Goal: Communication & Community: Participate in discussion

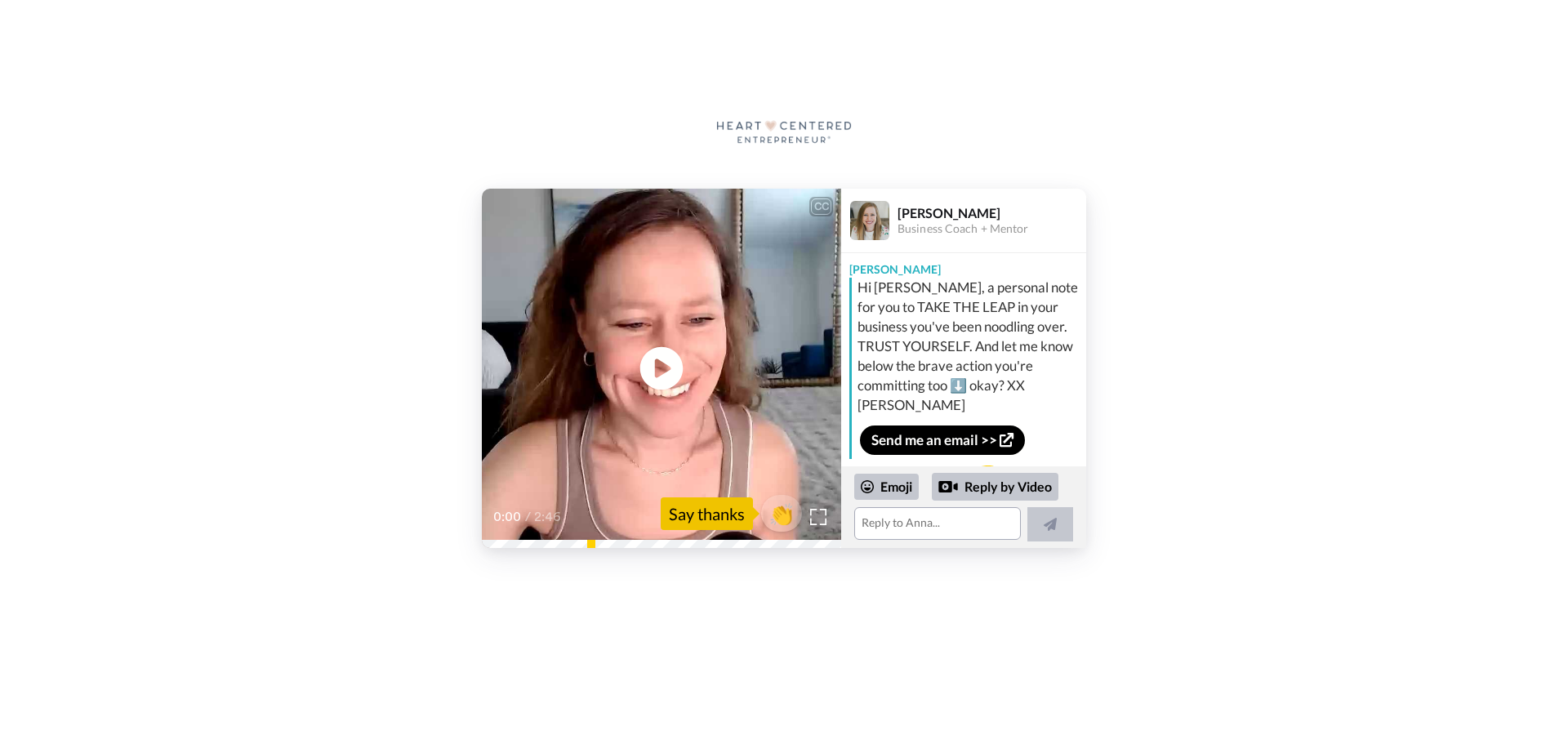
click at [673, 371] on icon at bounding box center [662, 369] width 43 height 43
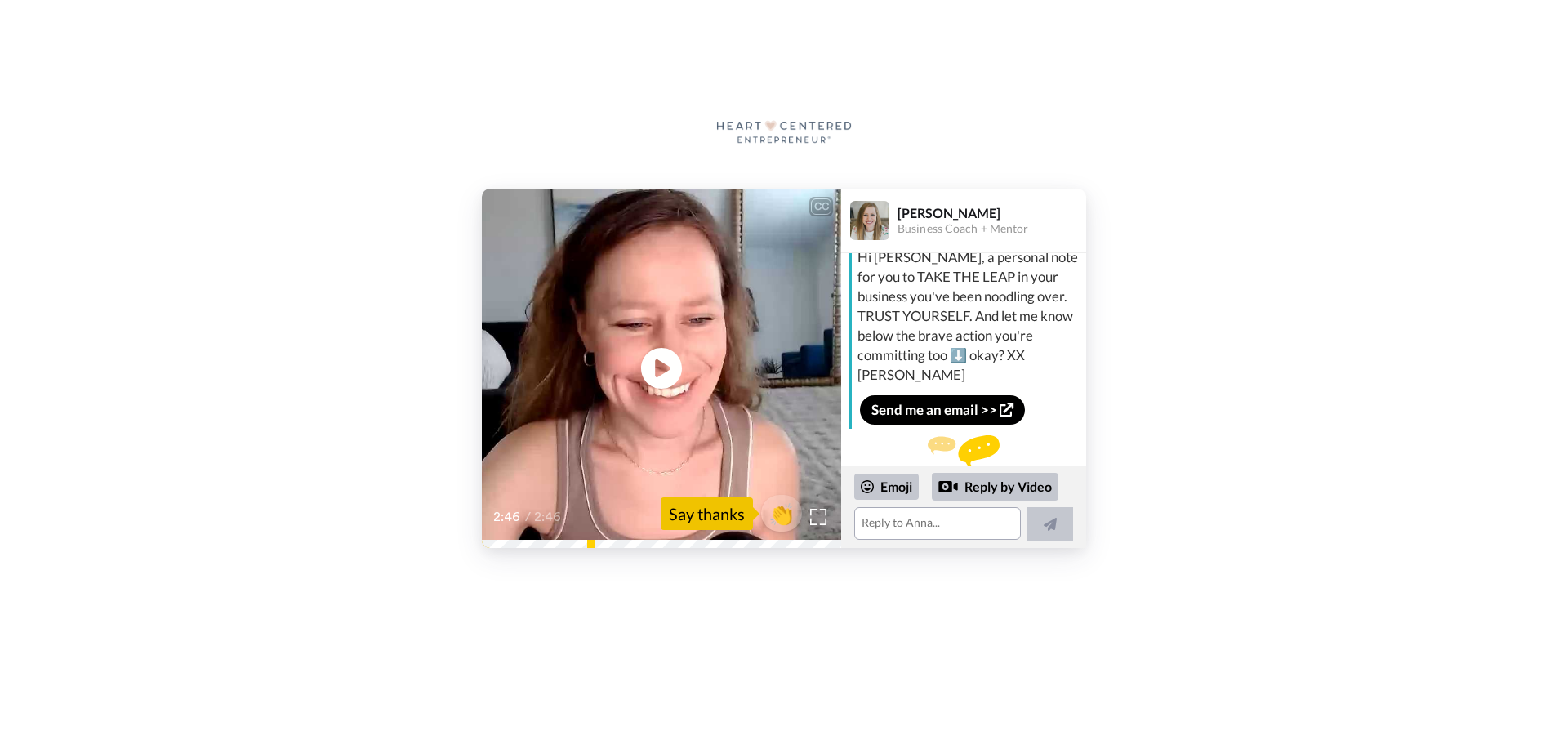
scroll to position [48, 0]
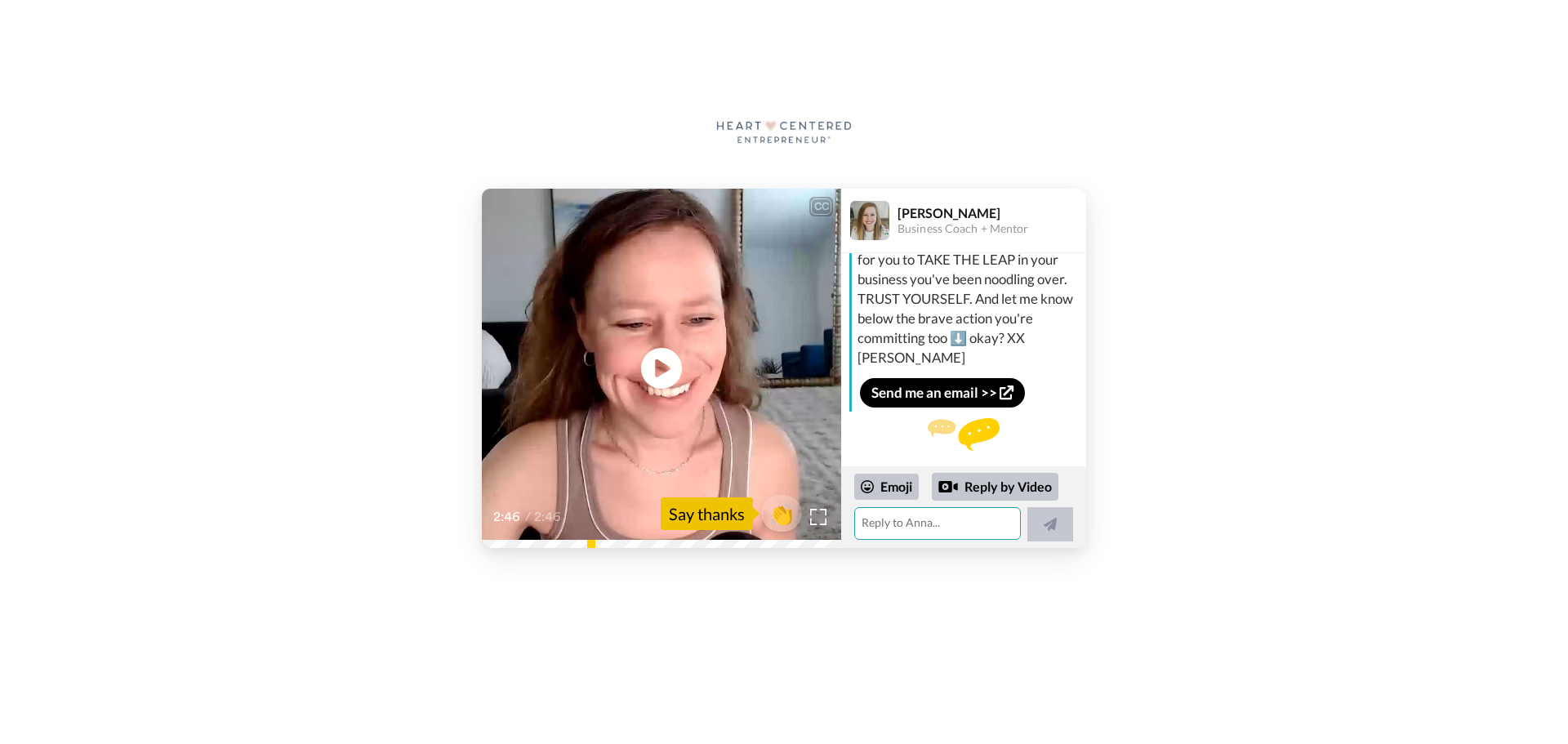
click at [970, 524] on textarea at bounding box center [937, 523] width 167 height 32
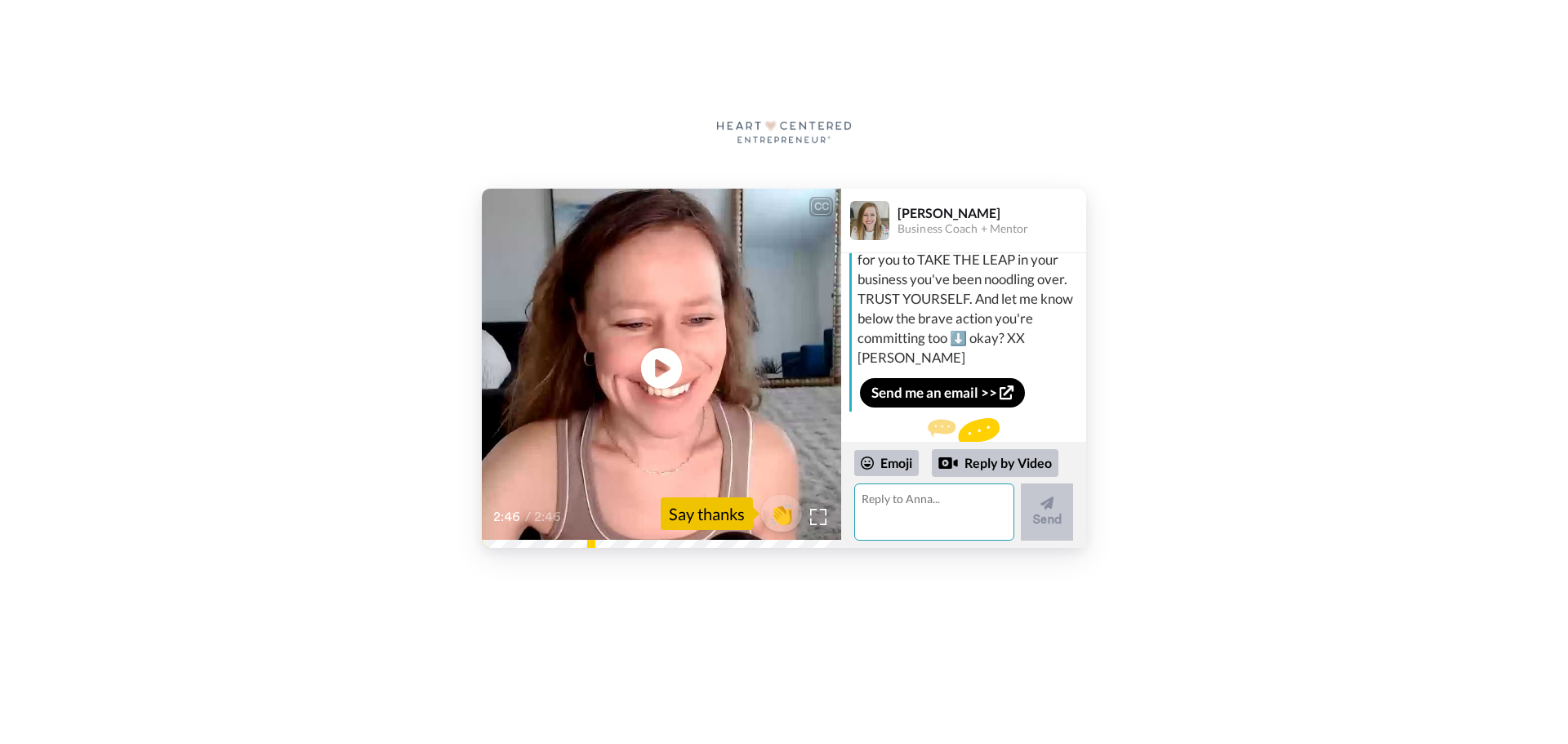
click at [900, 504] on textarea at bounding box center [934, 511] width 160 height 57
click at [955, 519] on textarea "Congratulations on the new mastermind!" at bounding box center [934, 511] width 160 height 57
click at [965, 531] on textarea "Congratulations on the new mastermind! You are such an inspiration" at bounding box center [934, 511] width 160 height 57
click at [987, 532] on textarea "Congratulations on the new mastermind! You are such an inspiration. I am" at bounding box center [934, 511] width 160 height 57
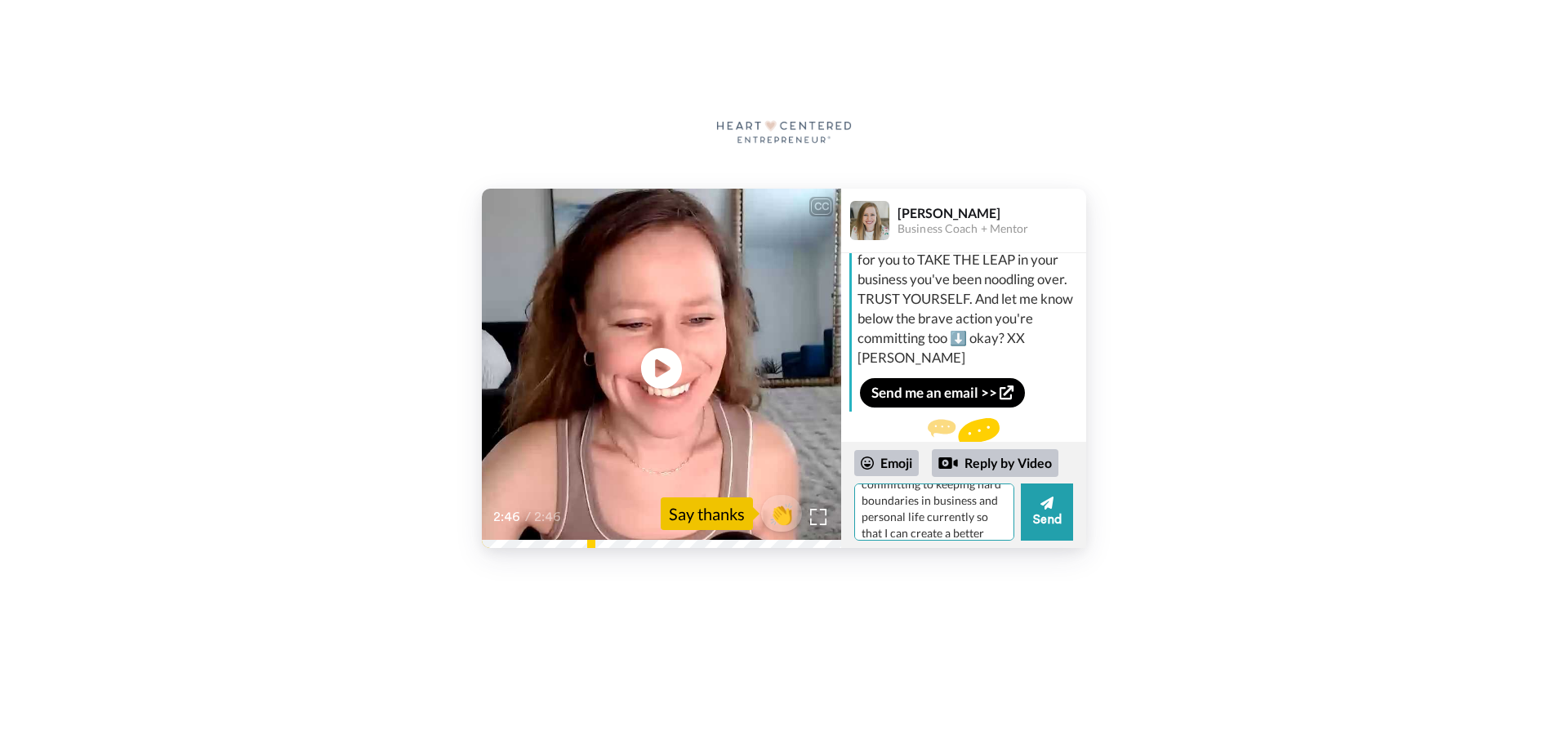
click at [990, 528] on textarea "Congratulations on the new mastermind! You are such an inspiration. I am commit…" at bounding box center [934, 511] width 160 height 57
click at [1010, 539] on textarea "Congratulations on the new mastermind! You are such an inspiration. I am commit…" at bounding box center [934, 511] width 160 height 57
type textarea "Congratulations on the new mastermind! You are such an inspiration. I am commit…"
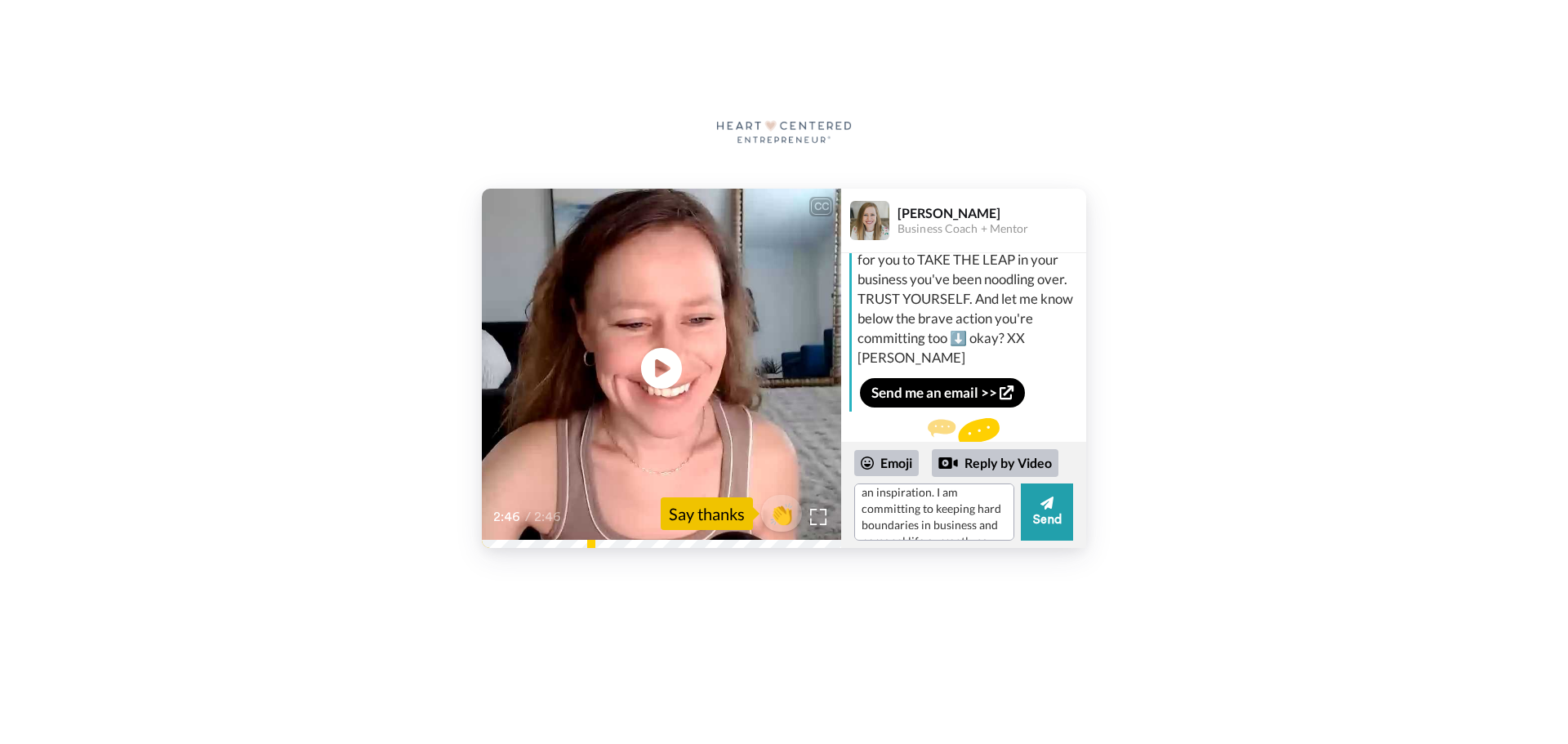
drag, startPoint x: 1055, startPoint y: 505, endPoint x: 1237, endPoint y: 505, distance: 182.0
click at [1055, 505] on button "Send" at bounding box center [1047, 511] width 52 height 57
